Goal: Transaction & Acquisition: Purchase product/service

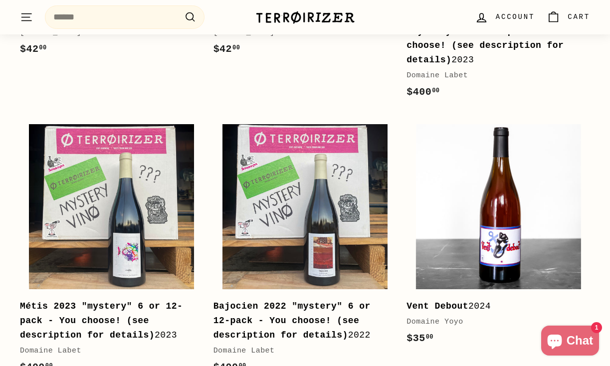
scroll to position [1303, 0]
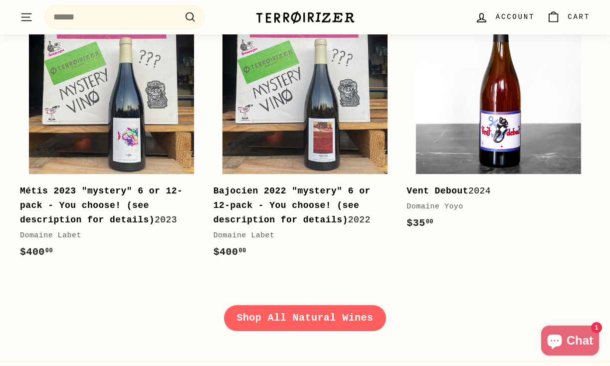
click at [286, 309] on link "Shop All Natural Wines" at bounding box center [305, 318] width 163 height 26
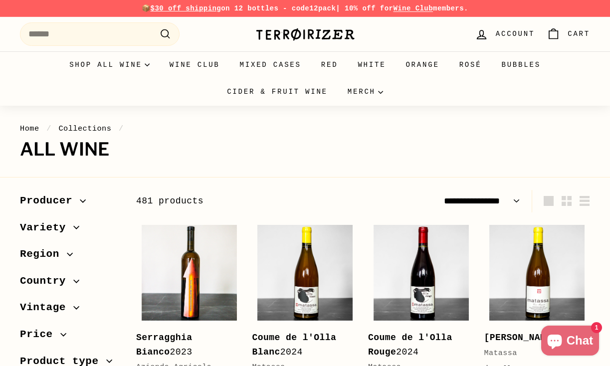
select select "**********"
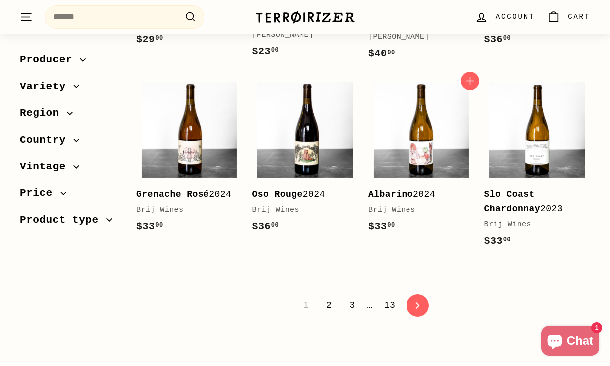
scroll to position [1972, 0]
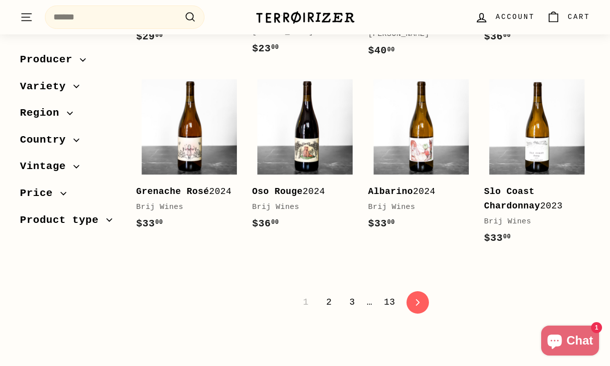
click at [329, 294] on link "2" at bounding box center [328, 302] width 17 height 17
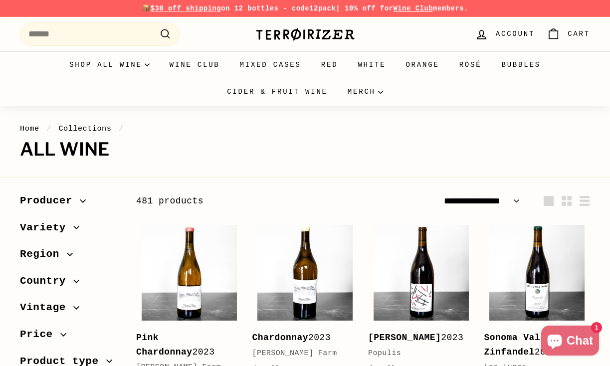
select select "**********"
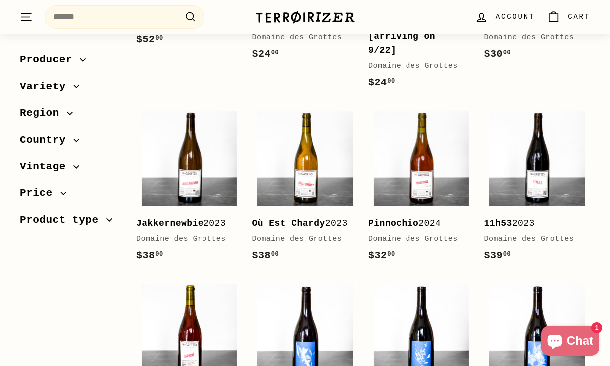
scroll to position [1811, 0]
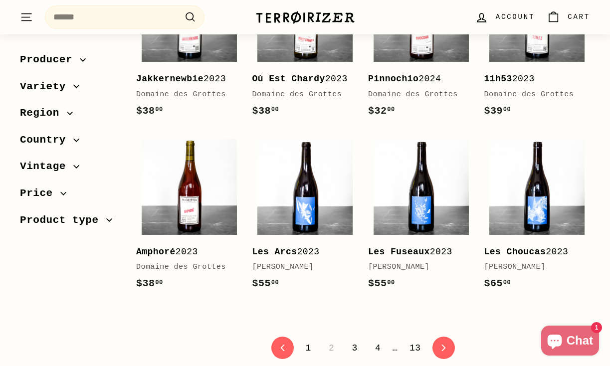
click at [355, 340] on link "3" at bounding box center [354, 348] width 17 height 17
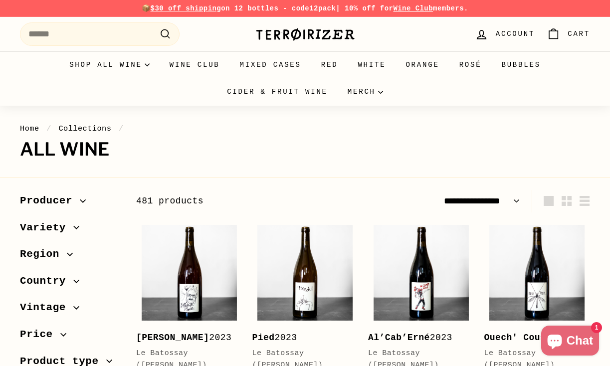
select select "**********"
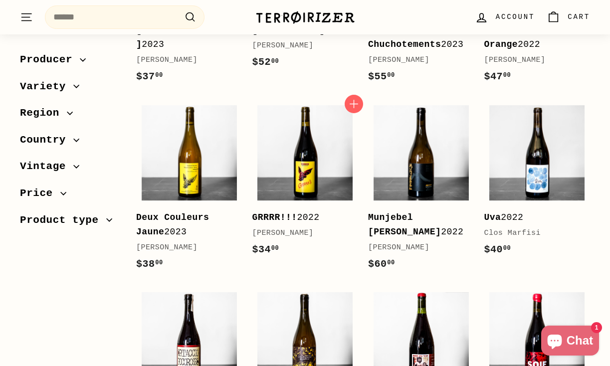
scroll to position [1450, 0]
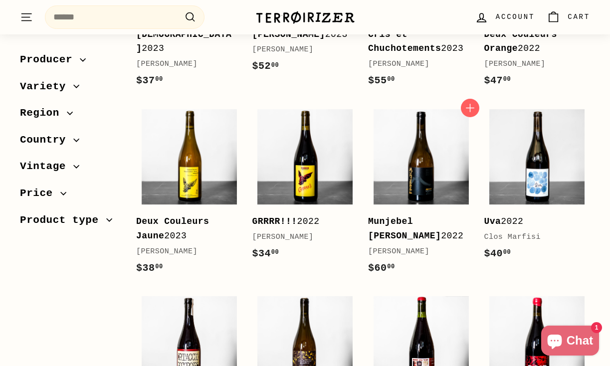
click at [391, 217] on b "Munjebel Bianco" at bounding box center [404, 229] width 73 height 24
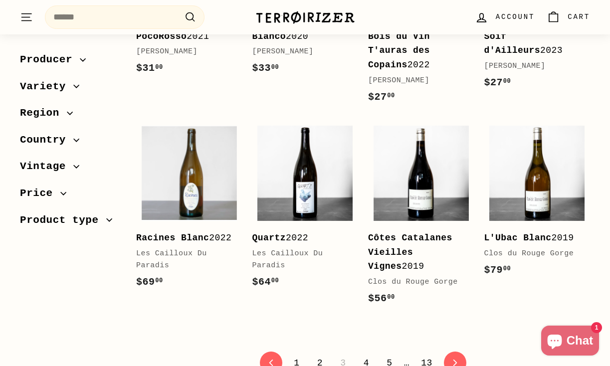
scroll to position [1840, 0]
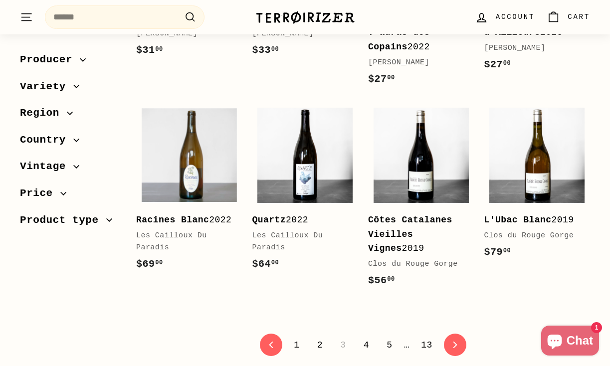
click at [368, 337] on link "4" at bounding box center [366, 345] width 17 height 17
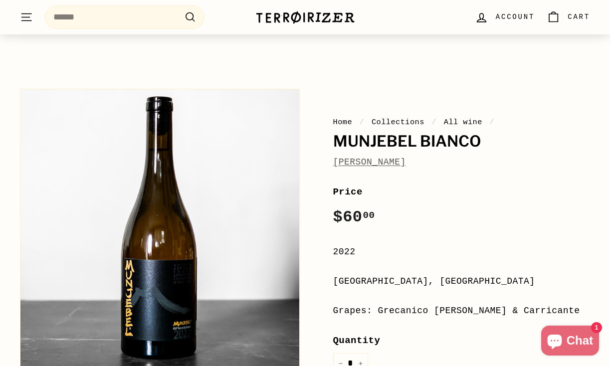
scroll to position [174, 0]
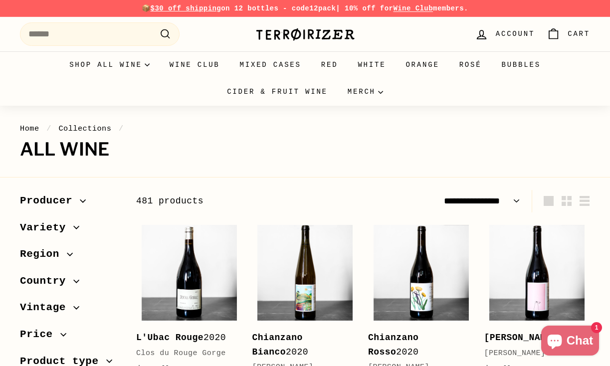
select select "**********"
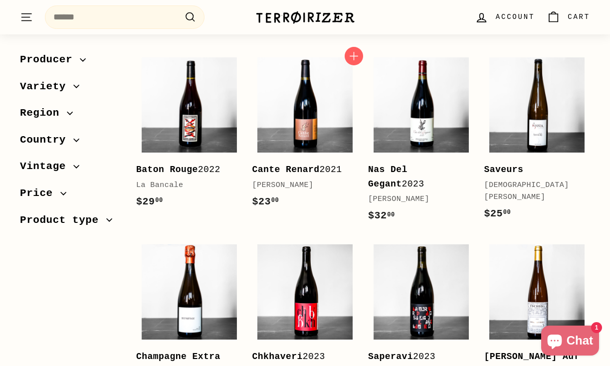
scroll to position [1798, 0]
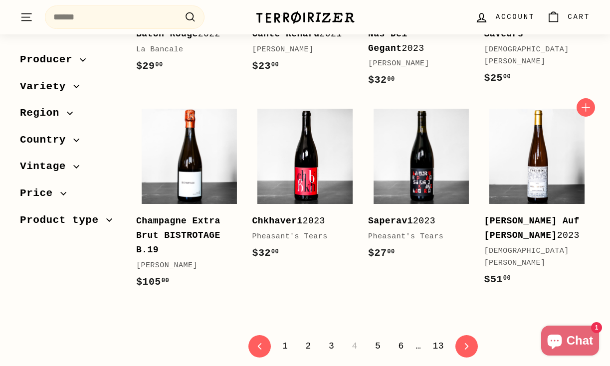
click at [517, 216] on b "Himmel Auf [PERSON_NAME]" at bounding box center [532, 228] width 95 height 24
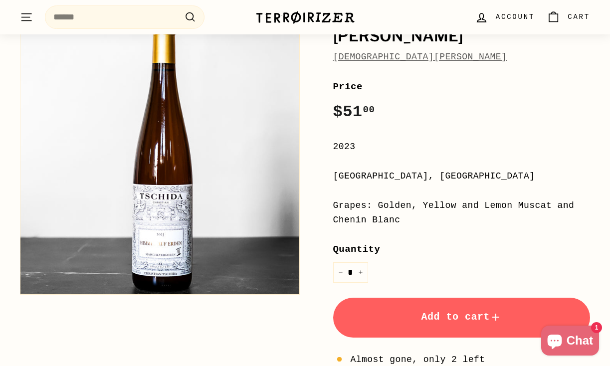
scroll to position [170, 0]
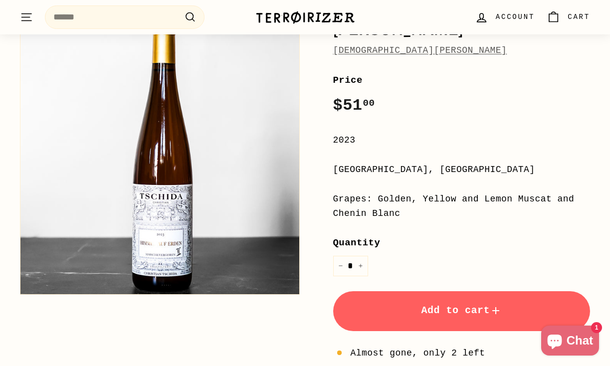
click at [440, 307] on span "Add to cart" at bounding box center [461, 310] width 81 height 11
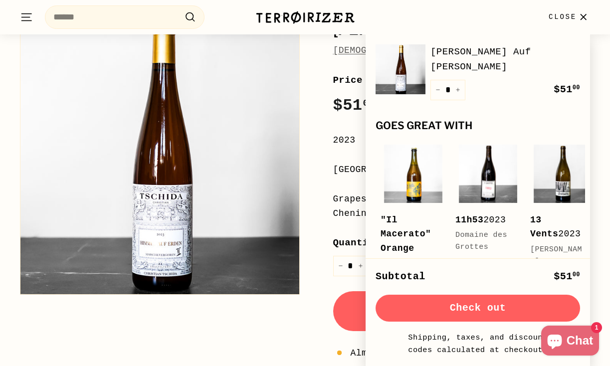
click at [346, 48] on link "[DEMOGRAPHIC_DATA][PERSON_NAME]" at bounding box center [420, 50] width 174 height 10
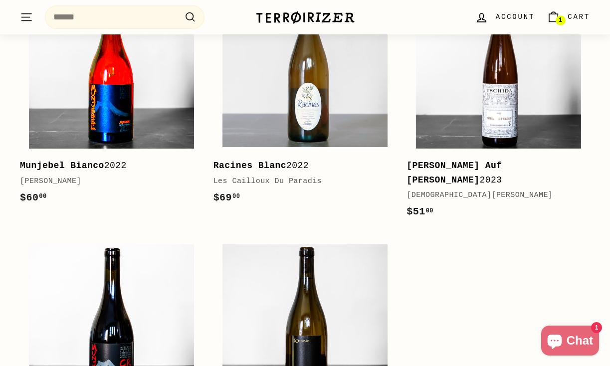
scroll to position [873, 0]
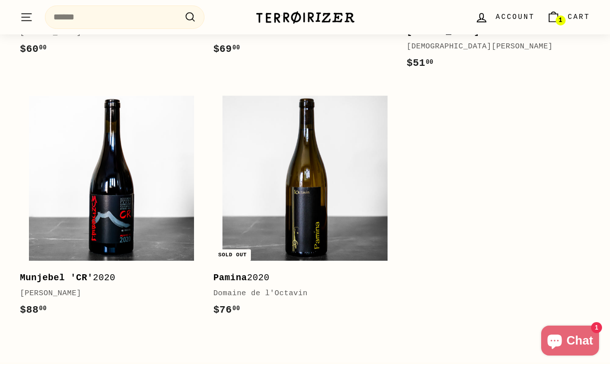
click at [240, 288] on div "Domaine de l'Octavin" at bounding box center [301, 294] width 174 height 12
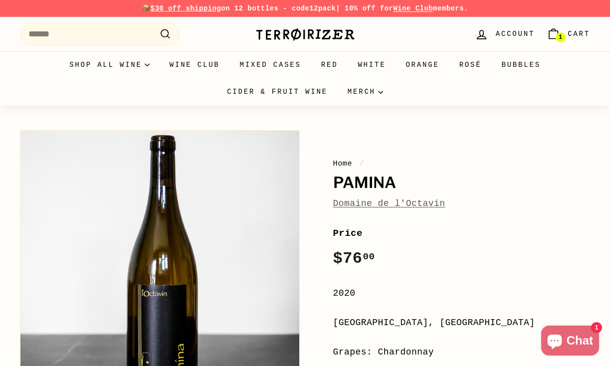
click at [358, 205] on link "Domaine de l'Octavin" at bounding box center [389, 204] width 112 height 10
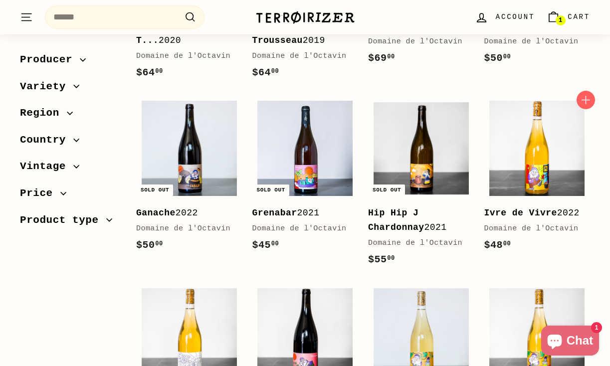
scroll to position [655, 0]
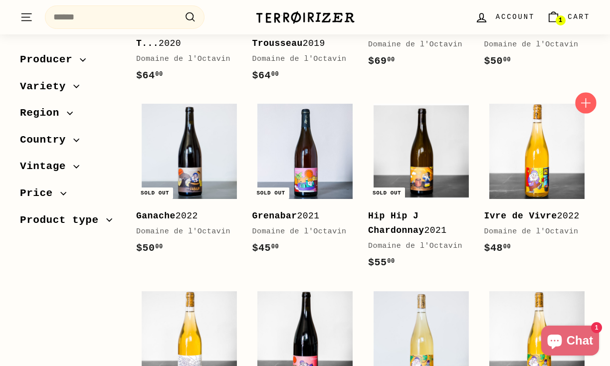
click at [584, 109] on icon "button" at bounding box center [586, 102] width 13 height 13
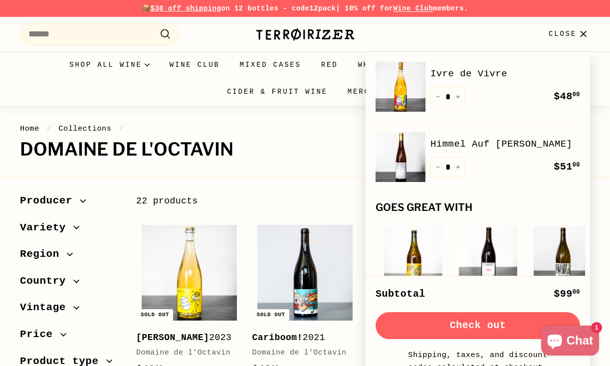
scroll to position [0, 0]
click at [292, 32] on img at bounding box center [306, 34] width 100 height 14
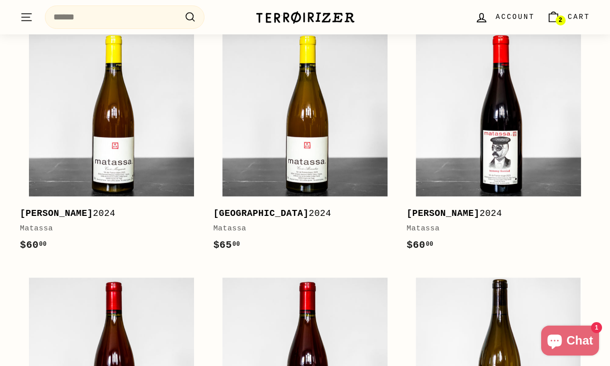
scroll to position [501, 0]
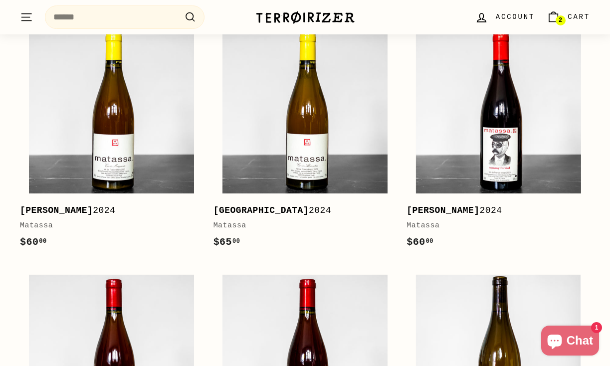
click at [276, 204] on div "[GEOGRAPHIC_DATA] 2024" at bounding box center [301, 211] width 174 height 14
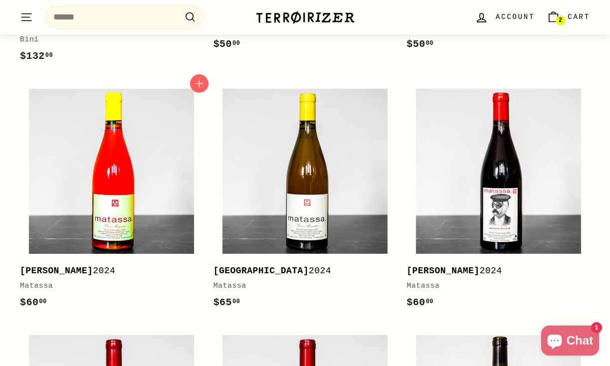
scroll to position [441, 0]
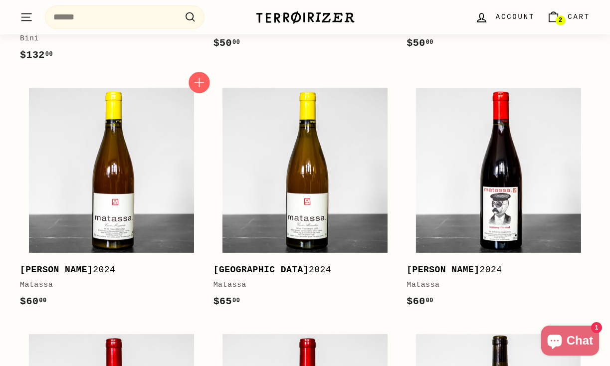
click at [202, 76] on icon "button" at bounding box center [199, 82] width 13 height 13
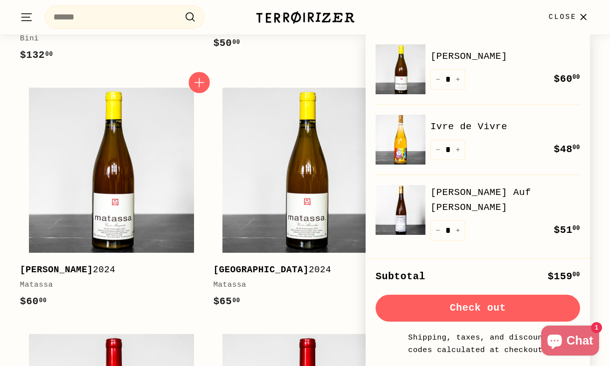
click at [198, 88] on icon "button" at bounding box center [199, 82] width 13 height 13
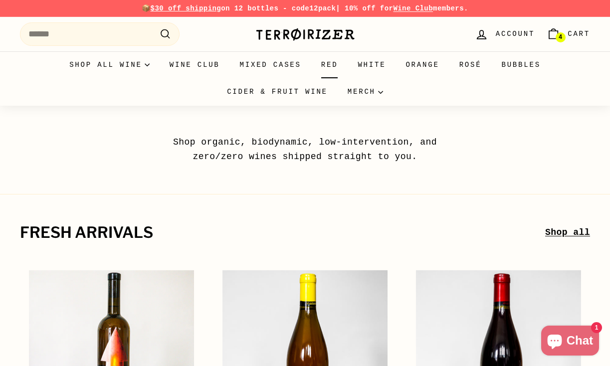
scroll to position [0, 0]
click at [124, 27] on input "Search" at bounding box center [100, 33] width 160 height 23
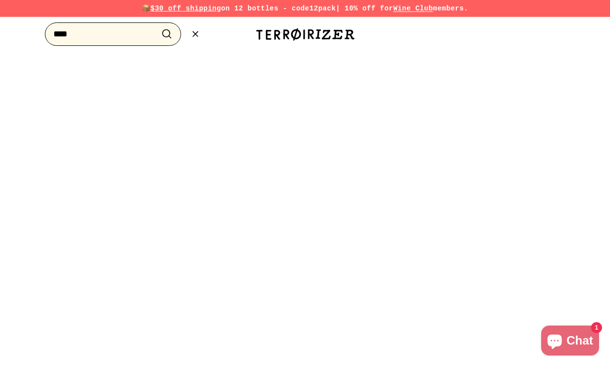
type input "****"
click at [167, 34] on button ".cls-1{fill:none;stroke:#000;stroke-miterlimit:10;stroke-width:2px} Search" at bounding box center [167, 33] width 18 height 15
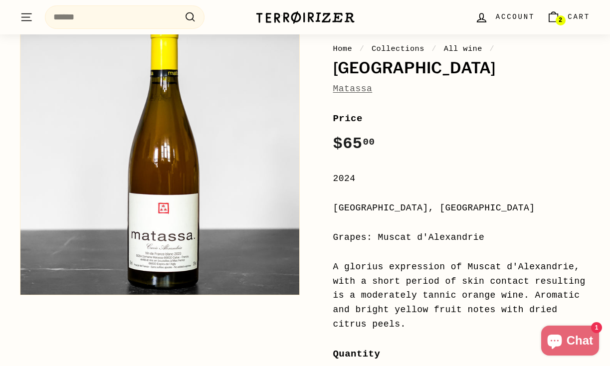
scroll to position [116, 0]
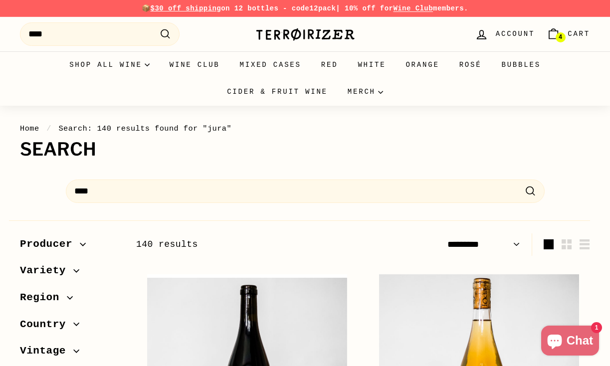
select select "*********"
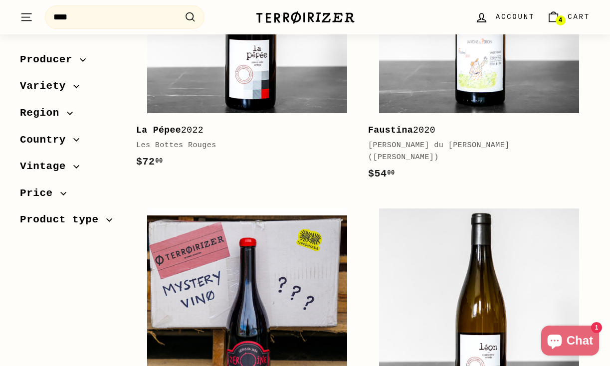
scroll to position [2819, 0]
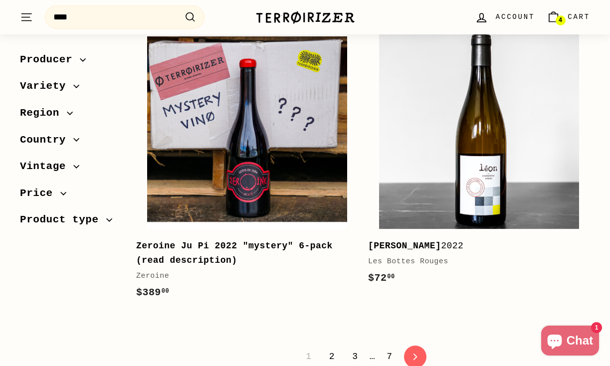
click at [336, 348] on link "2" at bounding box center [331, 356] width 17 height 17
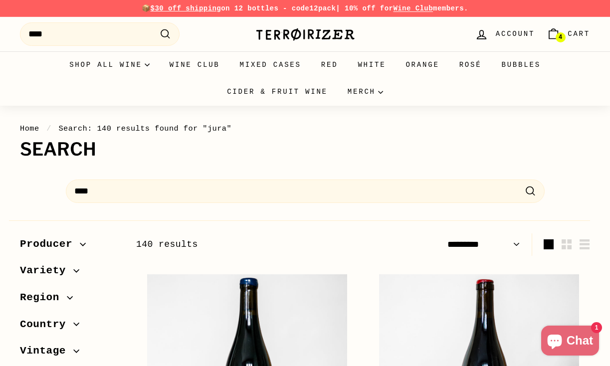
select select "*********"
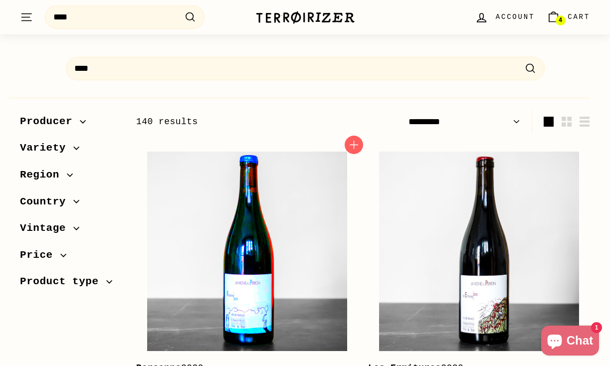
scroll to position [122, 0]
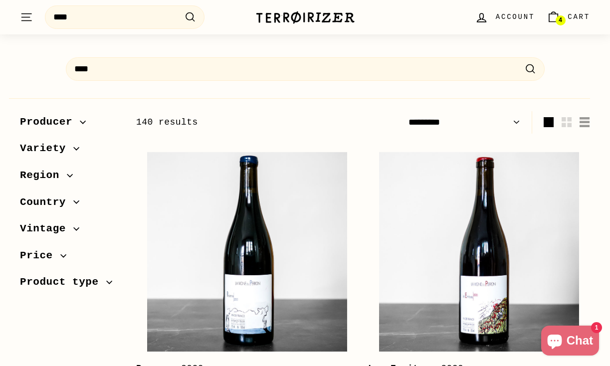
click at [584, 120] on icon "button" at bounding box center [585, 122] width 10 height 10
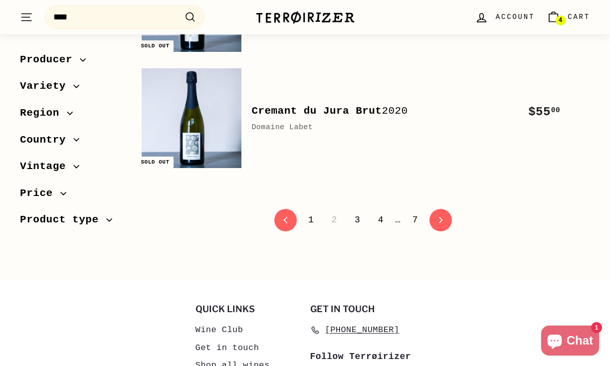
scroll to position [2407, 0]
click at [357, 222] on link "3" at bounding box center [357, 220] width 17 height 17
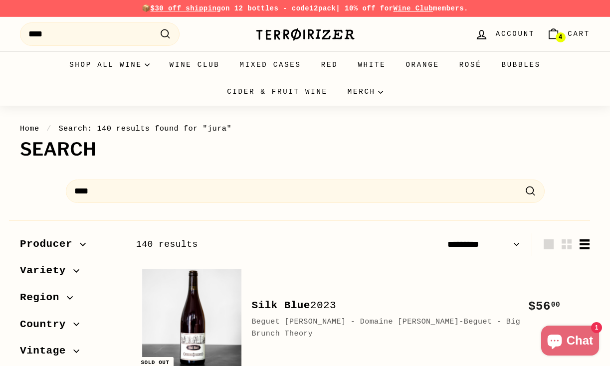
select select "*********"
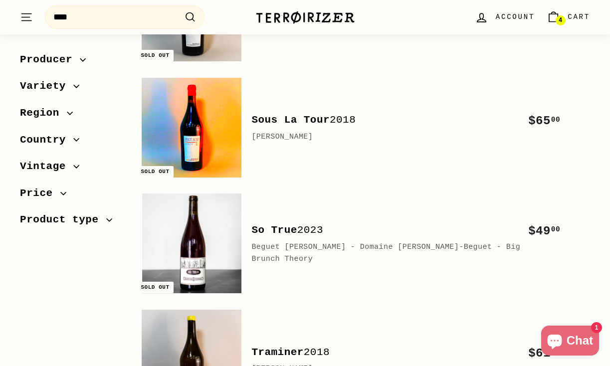
scroll to position [2404, 0]
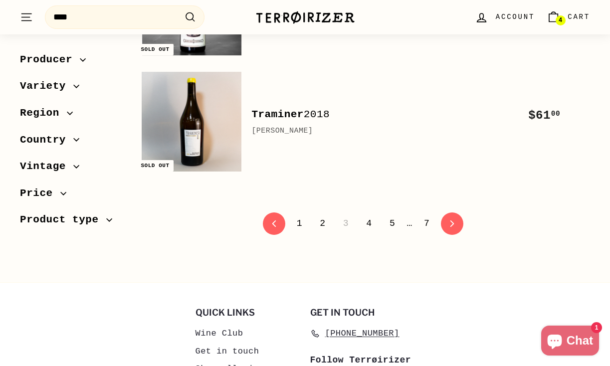
click at [299, 226] on link "1" at bounding box center [299, 223] width 17 height 17
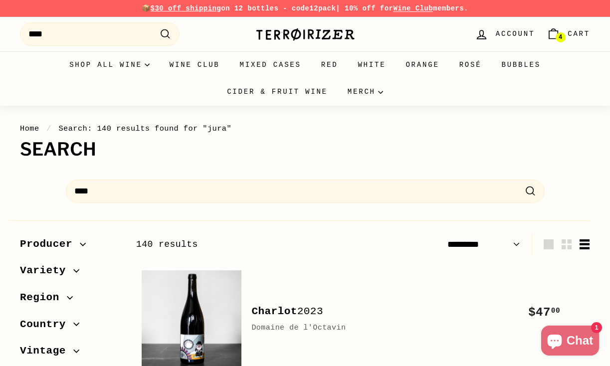
select select "*********"
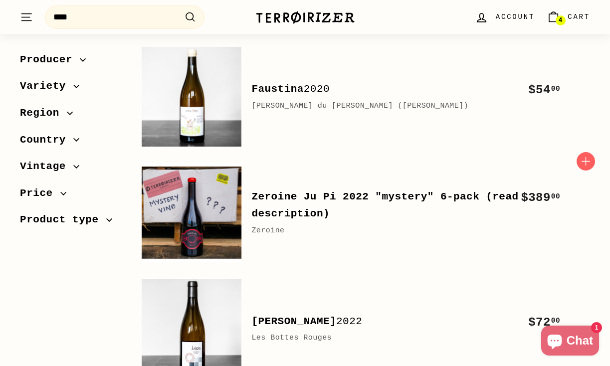
scroll to position [2372, 0]
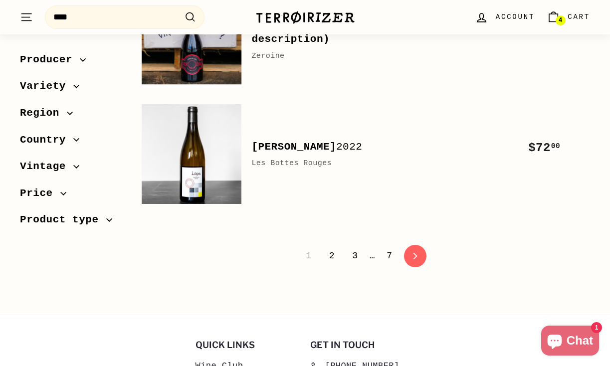
click at [331, 256] on link "2" at bounding box center [331, 256] width 17 height 17
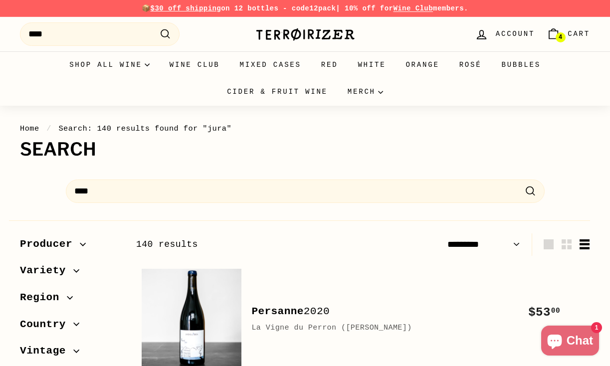
select select "*********"
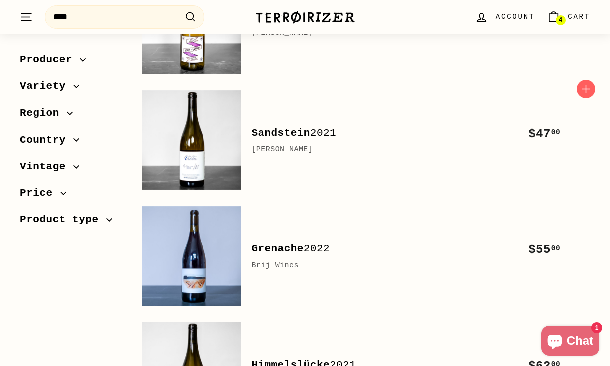
scroll to position [1693, 0]
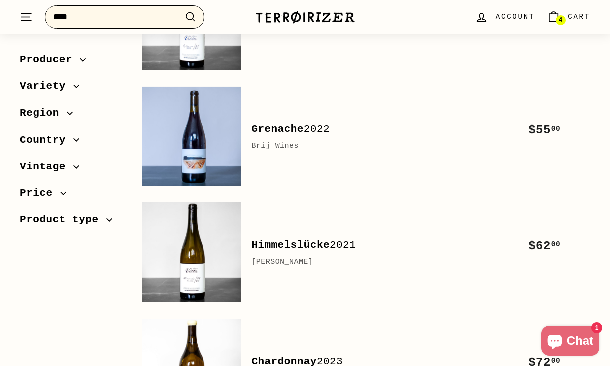
click at [149, 20] on input "****" at bounding box center [125, 16] width 160 height 23
drag, startPoint x: 149, startPoint y: 20, endPoint x: -4, endPoint y: 20, distance: 153.7
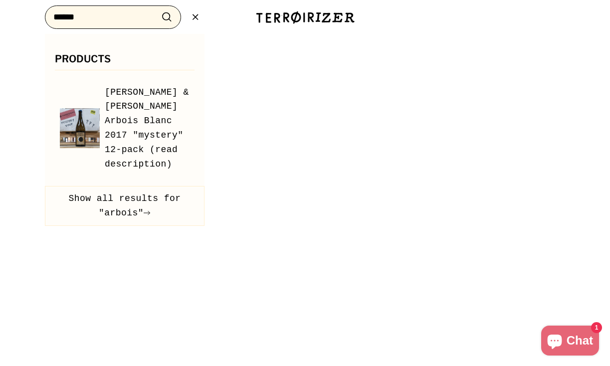
type input "******"
click at [167, 17] on button ".cls-1{fill:none;stroke:#000;stroke-miterlimit:10;stroke-width:2px} Search" at bounding box center [167, 16] width 18 height 15
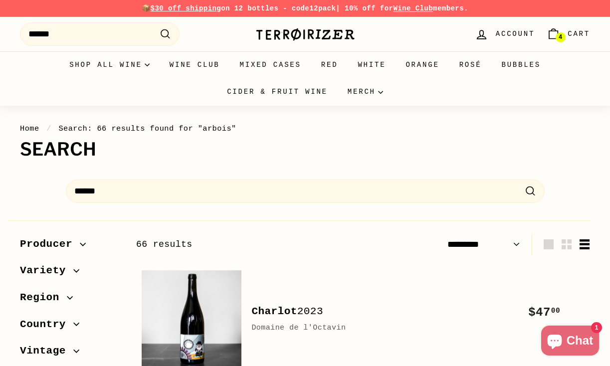
select select "*********"
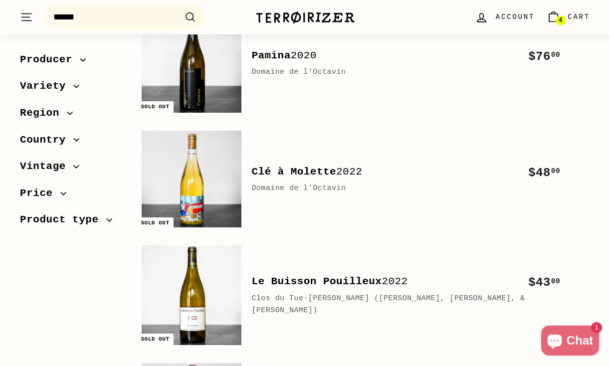
scroll to position [2028, 0]
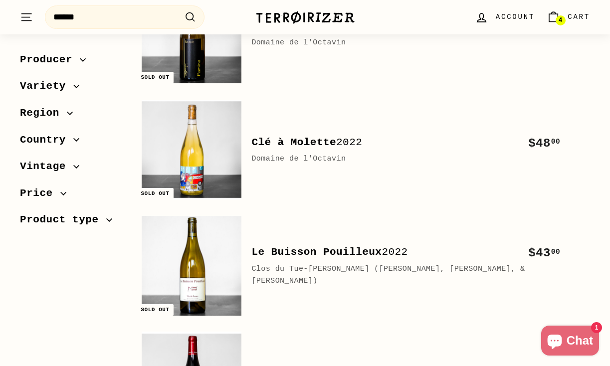
click at [302, 20] on img at bounding box center [306, 17] width 100 height 14
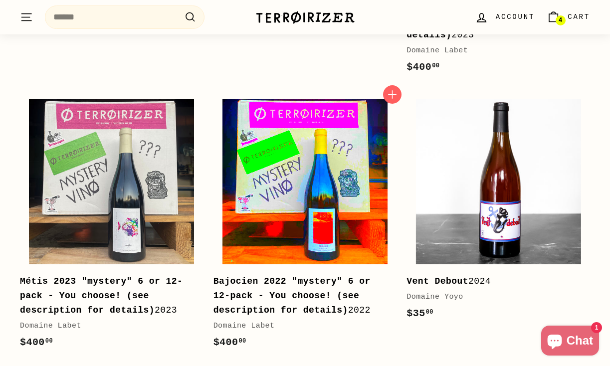
scroll to position [1129, 0]
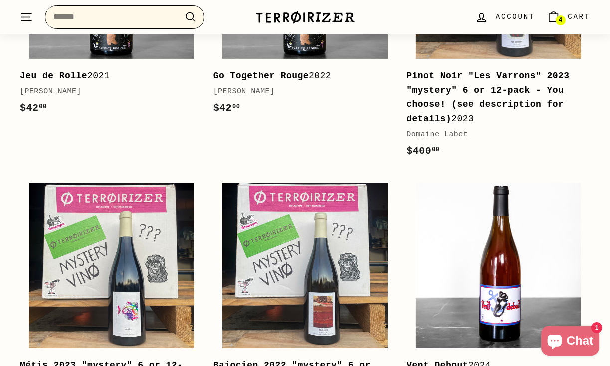
click at [176, 20] on input "Search" at bounding box center [125, 16] width 160 height 23
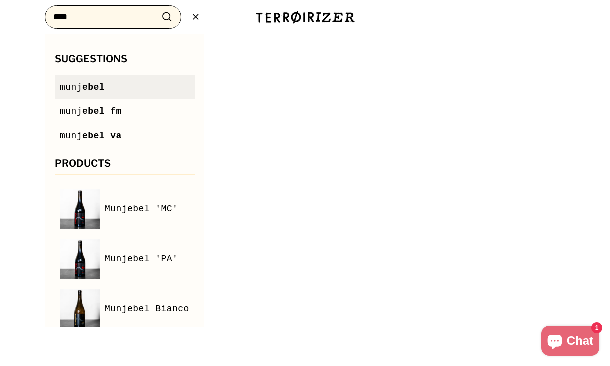
type input "****"
click at [98, 83] on span "ebel" at bounding box center [93, 87] width 22 height 10
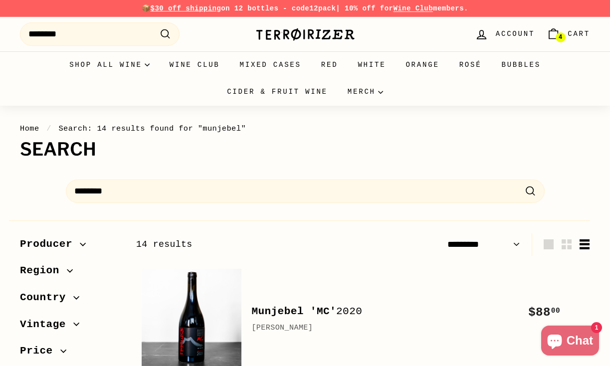
select select "*********"
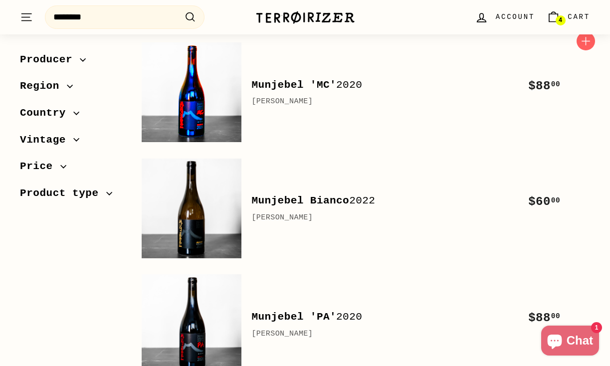
scroll to position [229, 0]
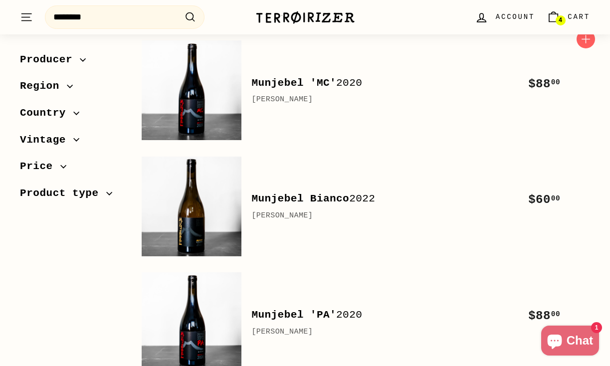
click at [320, 86] on b "Munjebel 'MC'" at bounding box center [294, 82] width 85 height 11
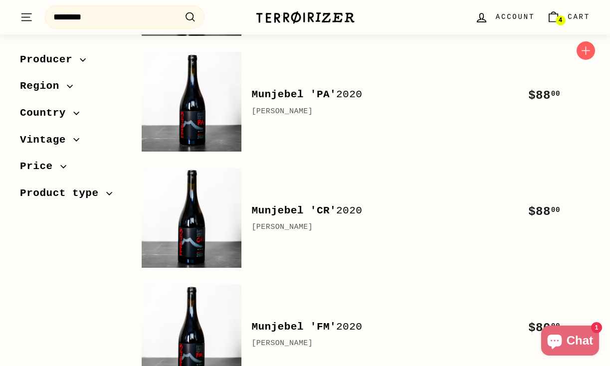
scroll to position [454, 0]
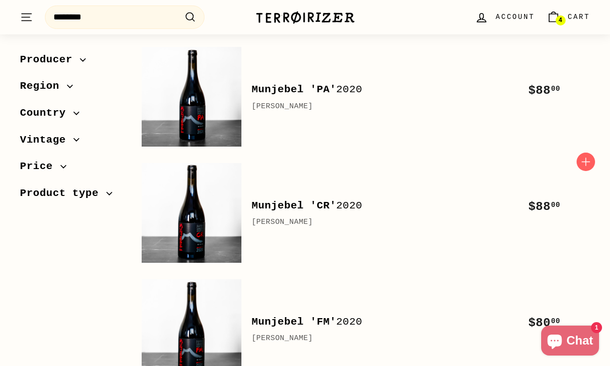
click at [310, 209] on b "Munjebel 'CR'" at bounding box center [294, 205] width 85 height 11
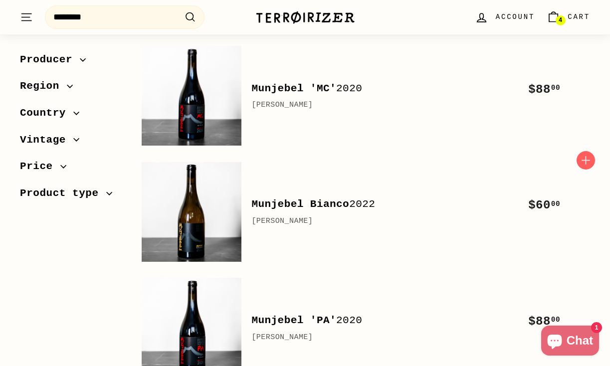
scroll to position [225, 0]
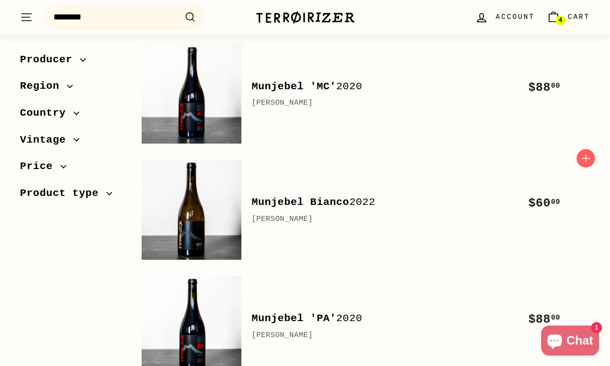
click at [284, 205] on b "Munjebel Bianco" at bounding box center [301, 202] width 98 height 11
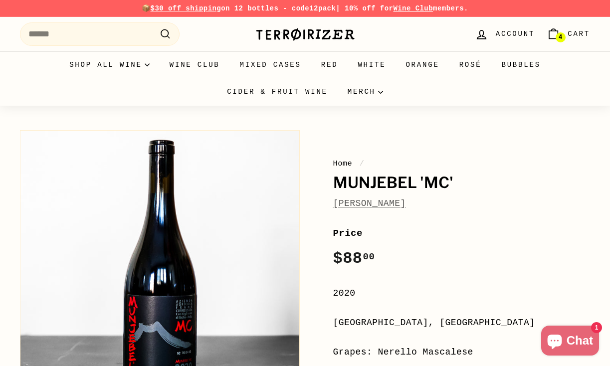
drag, startPoint x: 446, startPoint y: 204, endPoint x: 332, endPoint y: 204, distance: 113.3
click at [332, 204] on div "Home / Munjebel 'MC' [PERSON_NAME] Price Regular price $88 00 $88.00 / 2020 [GE…" at bounding box center [451, 366] width 280 height 482
copy link "[PERSON_NAME]"
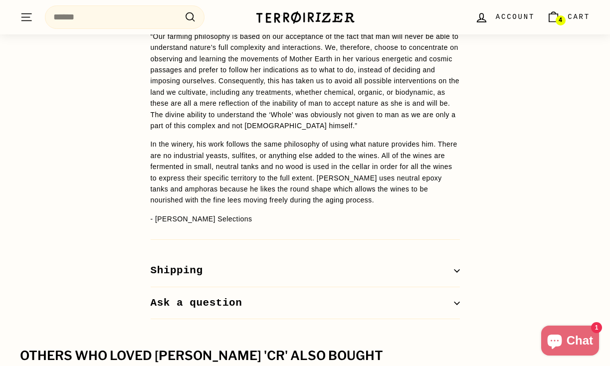
scroll to position [1297, 0]
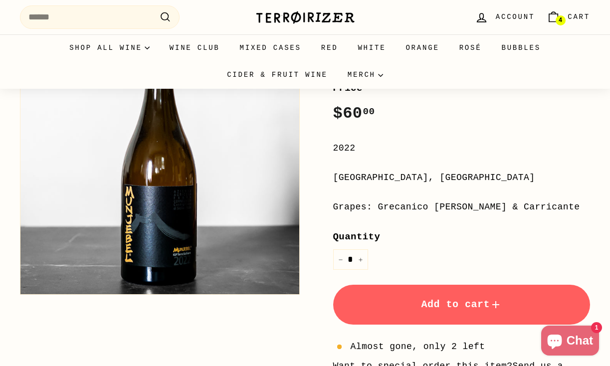
scroll to position [240, 0]
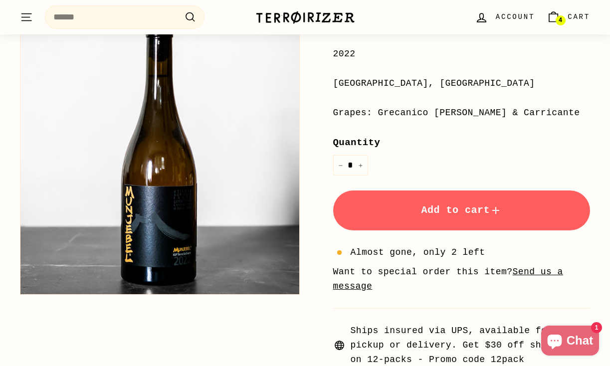
click at [406, 208] on button "Add to cart" at bounding box center [462, 211] width 258 height 40
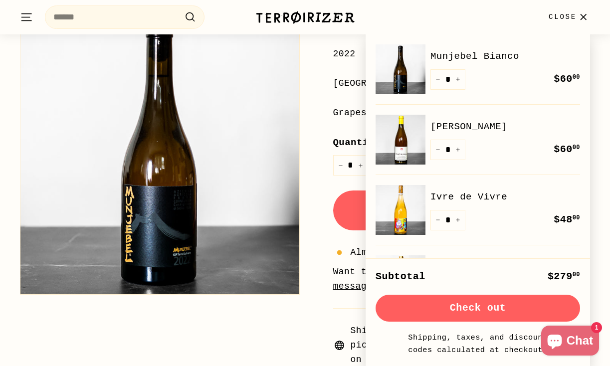
click at [495, 306] on button "Check out" at bounding box center [478, 308] width 205 height 27
